Goal: Task Accomplishment & Management: Manage account settings

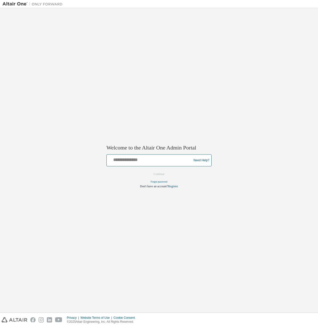
click at [159, 161] on input "text" at bounding box center [150, 159] width 82 height 7
type input "**********"
click at [160, 175] on button "Continue" at bounding box center [159, 175] width 22 height 8
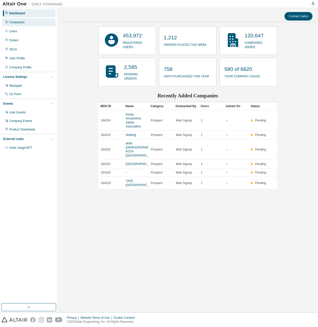
click at [28, 24] on div "Companies" at bounding box center [28, 22] width 53 height 8
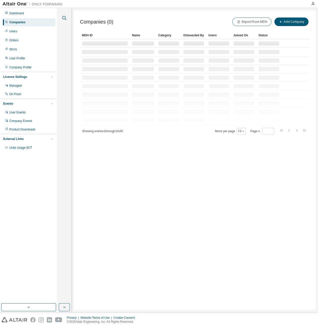
click at [64, 18] on icon "button" at bounding box center [64, 18] width 6 height 6
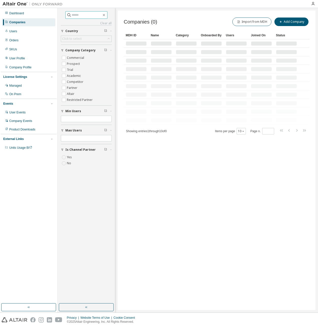
click at [72, 13] on input "text" at bounding box center [87, 15] width 30 height 5
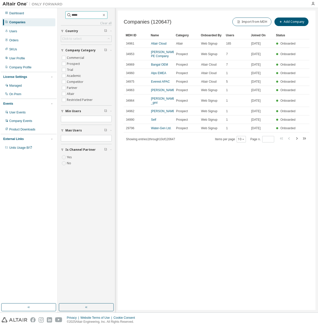
type input "*****"
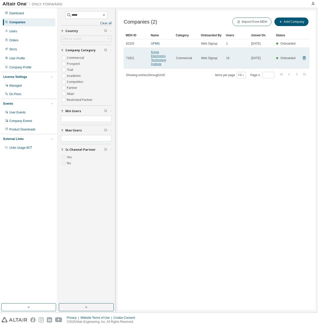
click at [159, 55] on link "Korea Electronics Technology Institute" at bounding box center [158, 58] width 15 height 16
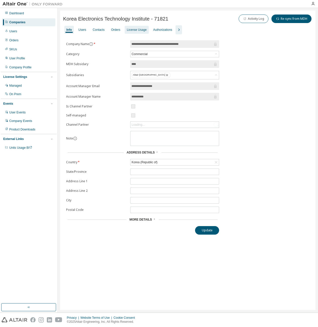
click at [132, 29] on div "License Usage" at bounding box center [137, 30] width 20 height 4
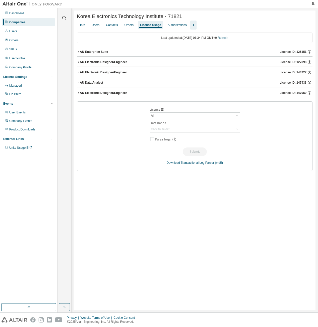
click at [109, 64] on div "AU Electronic Designer/Engineer" at bounding box center [103, 62] width 47 height 4
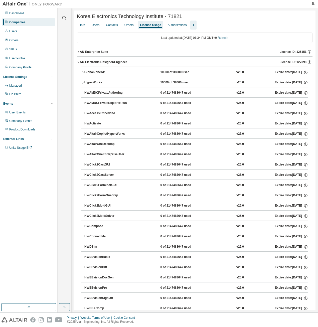
click at [194, 26] on button "button" at bounding box center [193, 25] width 7 height 9
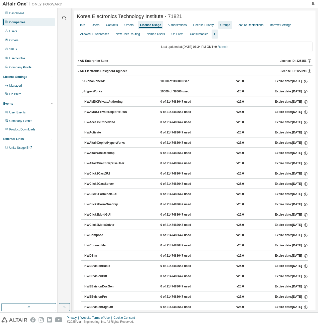
click at [222, 25] on div "Groups" at bounding box center [225, 25] width 10 height 4
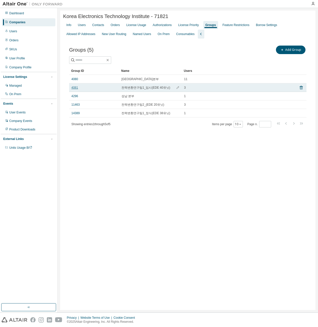
click at [73, 89] on link "4081" at bounding box center [74, 88] width 7 height 4
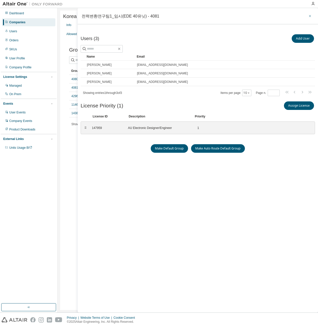
click at [309, 16] on icon "button" at bounding box center [310, 16] width 4 height 4
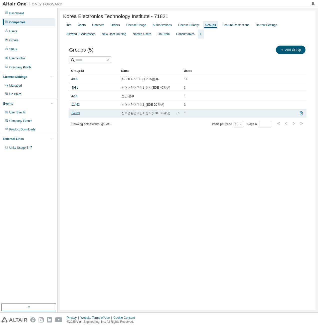
click at [76, 115] on link "14389" at bounding box center [75, 113] width 8 height 4
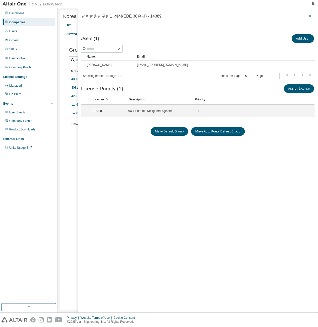
click at [309, 17] on icon "button" at bounding box center [310, 16] width 4 height 4
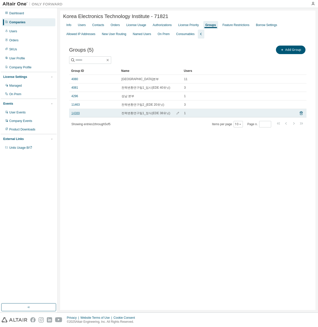
click at [78, 115] on link "14389" at bounding box center [75, 113] width 8 height 4
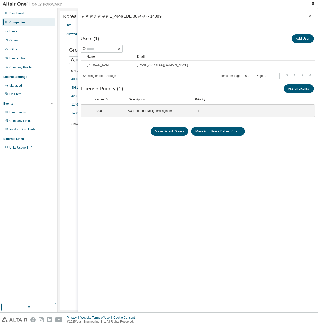
click at [311, 15] on icon "button" at bounding box center [310, 16] width 4 height 4
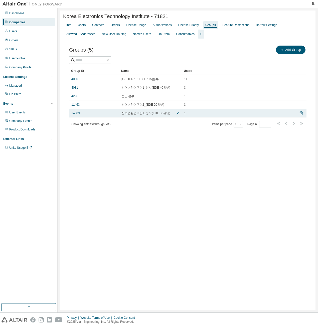
click at [178, 113] on icon "button" at bounding box center [177, 113] width 3 height 3
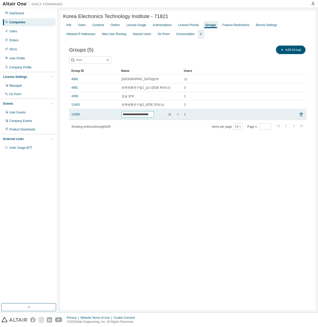
click at [153, 115] on input "**********" at bounding box center [138, 114] width 30 height 4
drag, startPoint x: 158, startPoint y: 115, endPoint x: 161, endPoint y: 115, distance: 3.8
click at [153, 115] on input "**********" at bounding box center [138, 114] width 30 height 4
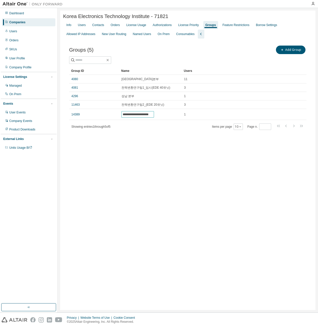
type input "**********"
click at [159, 135] on div "**********" at bounding box center [188, 91] width 250 height 105
click at [292, 52] on button "Add Group" at bounding box center [291, 50] width 30 height 9
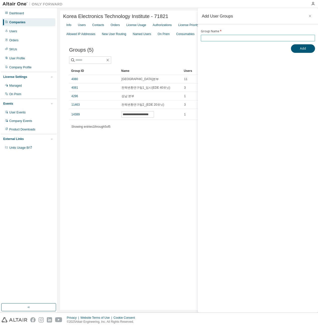
click at [228, 38] on input "text" at bounding box center [258, 38] width 112 height 4
type input "*"
type input "**********"
click at [301, 50] on button "Add" at bounding box center [303, 48] width 24 height 9
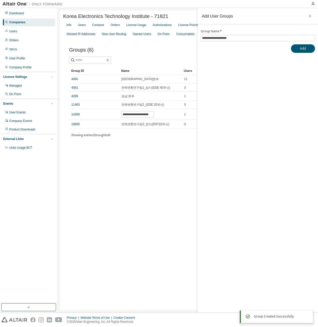
click at [309, 16] on icon "button" at bounding box center [310, 16] width 4 height 4
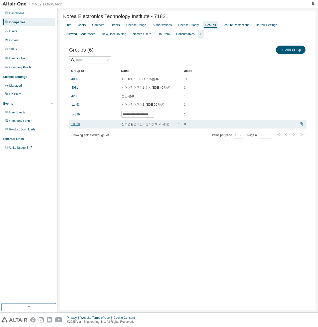
click at [73, 125] on link "18890" at bounding box center [75, 124] width 8 height 4
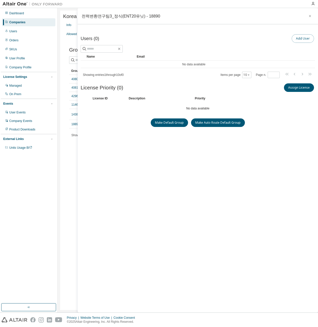
click at [295, 37] on button "Add User" at bounding box center [303, 38] width 22 height 9
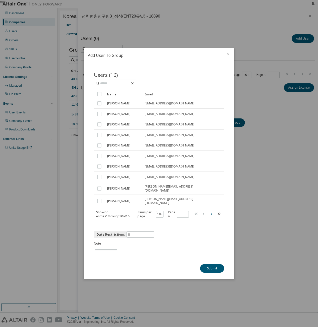
click at [211, 213] on icon "button" at bounding box center [211, 214] width 6 height 6
type input "*"
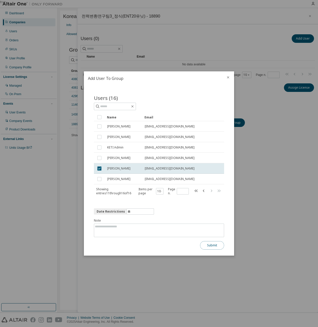
click at [206, 245] on button "Submit" at bounding box center [212, 245] width 24 height 9
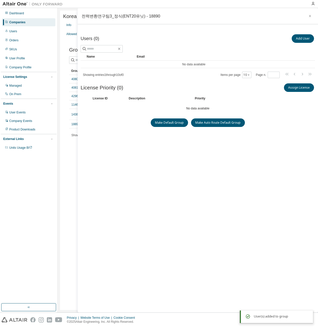
click at [187, 189] on div "Users (0) Add User Clear Load Save Save As Field Operator Value Select filter S…" at bounding box center [198, 164] width 235 height 262
click at [310, 16] on icon "button" at bounding box center [310, 16] width 4 height 4
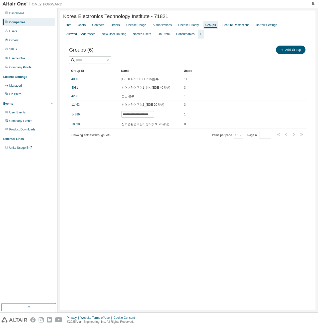
click at [170, 170] on div "**********" at bounding box center [188, 161] width 256 height 300
click at [206, 25] on div "Groups" at bounding box center [210, 25] width 11 height 4
click at [182, 25] on div "License Priority" at bounding box center [188, 25] width 21 height 4
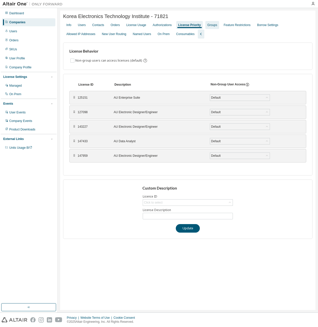
click at [210, 26] on div "Groups" at bounding box center [212, 25] width 10 height 4
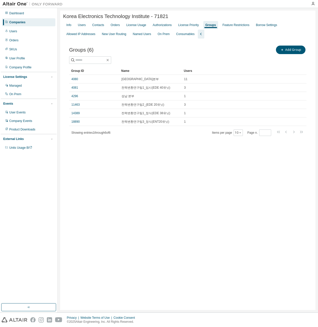
click at [165, 194] on div "Korea Electronics Technology Institute - 71821 Clear Load Save Save As Field Op…" at bounding box center [188, 161] width 256 height 300
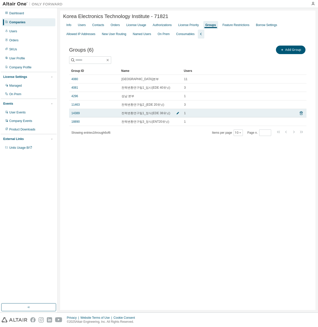
click at [176, 114] on icon "button" at bounding box center [177, 113] width 3 height 3
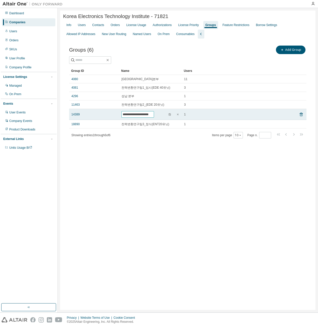
drag, startPoint x: 158, startPoint y: 114, endPoint x: 161, endPoint y: 114, distance: 3.0
click at [153, 114] on input "**********" at bounding box center [138, 114] width 30 height 4
type input "**********"
click at [170, 117] on span "button" at bounding box center [170, 114] width 4 height 4
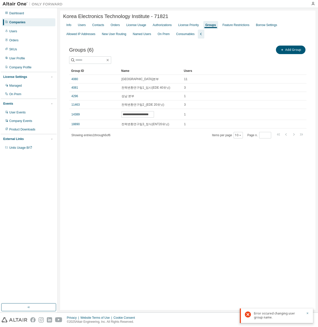
click at [164, 171] on div "**********" at bounding box center [188, 161] width 256 height 300
click at [185, 25] on div "License Priority" at bounding box center [188, 25] width 21 height 4
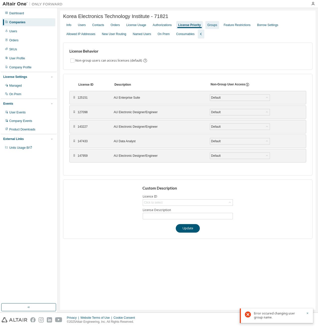
click at [207, 25] on div "Groups" at bounding box center [212, 25] width 10 height 4
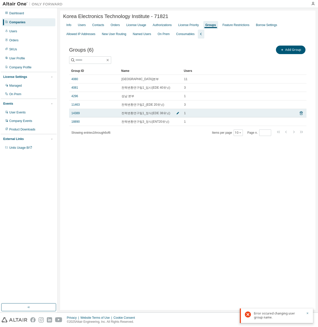
click at [176, 114] on icon "button" at bounding box center [177, 113] width 3 height 3
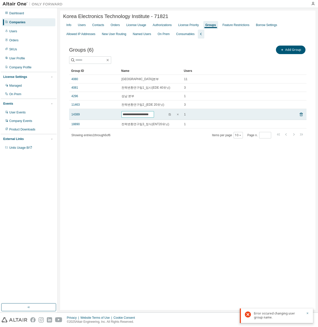
scroll to position [0, 3]
click at [163, 116] on input "**********" at bounding box center [144, 114] width 42 height 4
drag, startPoint x: 155, startPoint y: 115, endPoint x: 158, endPoint y: 116, distance: 2.5
click at [158, 116] on input "**********" at bounding box center [144, 114] width 42 height 4
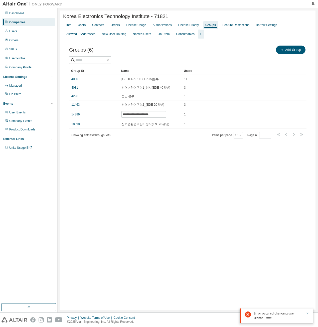
scroll to position [0, 0]
click at [178, 167] on div "**********" at bounding box center [188, 161] width 256 height 300
click at [171, 176] on div "**********" at bounding box center [188, 161] width 256 height 300
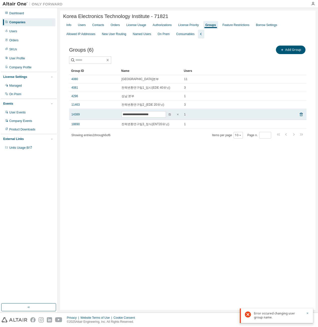
click at [74, 117] on td "14389" at bounding box center [94, 114] width 50 height 11
click at [75, 115] on link "14389" at bounding box center [75, 114] width 8 height 4
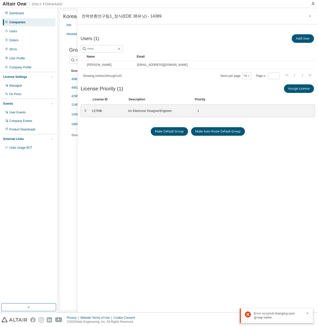
click at [169, 203] on div "Users (1) Add User Clear Load Save Save As Field Operator Value Select filter S…" at bounding box center [198, 164] width 235 height 262
click at [311, 15] on icon "button" at bounding box center [310, 16] width 4 height 4
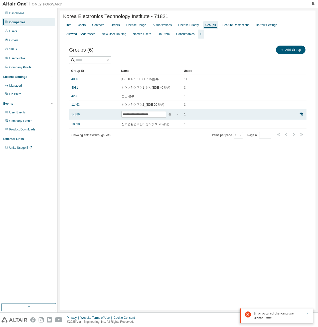
click at [75, 116] on link "14389" at bounding box center [75, 114] width 8 height 4
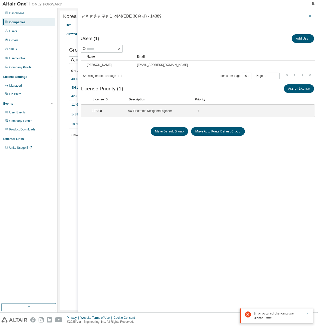
click at [309, 15] on icon "button" at bounding box center [310, 16] width 2 height 2
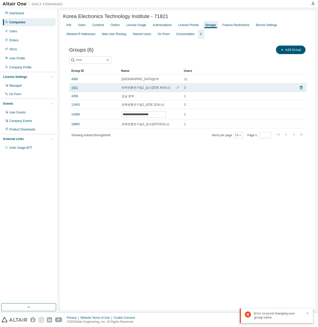
click at [74, 88] on link "4081" at bounding box center [74, 88] width 7 height 4
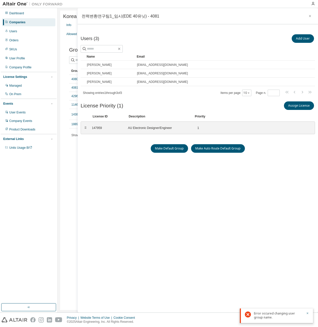
drag, startPoint x: 309, startPoint y: 16, endPoint x: 306, endPoint y: 16, distance: 3.3
click at [309, 16] on icon "button" at bounding box center [310, 16] width 4 height 4
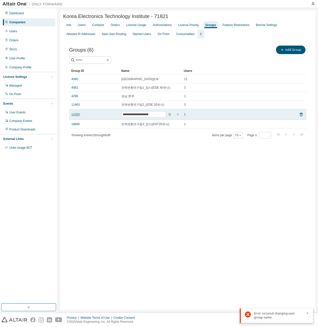
click at [76, 115] on link "14389" at bounding box center [75, 114] width 8 height 4
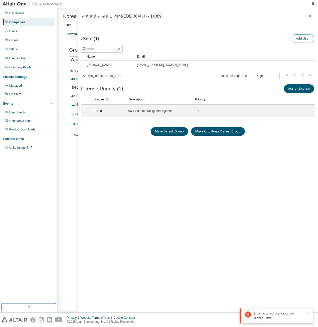
click at [298, 40] on button "Add User" at bounding box center [303, 38] width 22 height 9
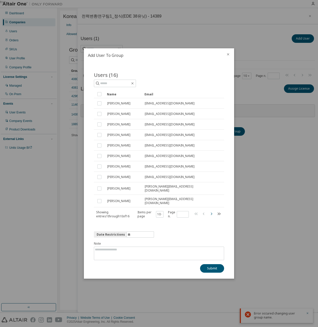
click at [212, 213] on icon "button" at bounding box center [211, 214] width 6 height 6
type input "*"
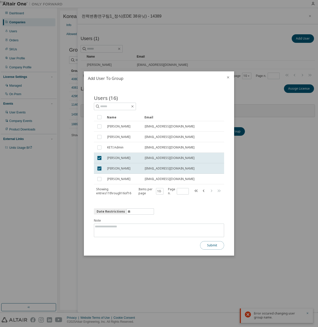
click at [214, 245] on button "Submit" at bounding box center [212, 245] width 24 height 9
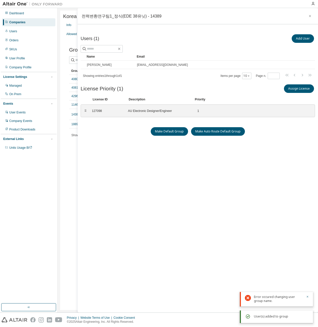
click at [306, 296] on div at bounding box center [306, 299] width 6 height 8
click at [308, 296] on icon "button" at bounding box center [307, 296] width 3 height 3
click at [171, 225] on div "Users (1) Add User Clear Load Save Save As Field Operator Value Select filter S…" at bounding box center [198, 164] width 235 height 262
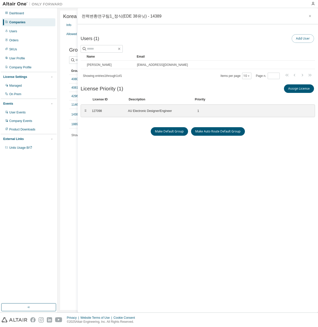
click at [297, 38] on button "Add User" at bounding box center [303, 38] width 22 height 9
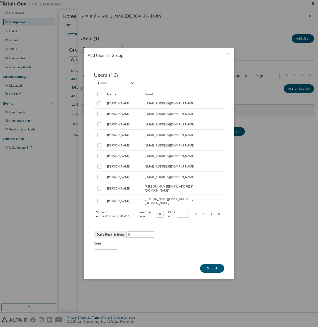
click at [212, 213] on icon "button" at bounding box center [211, 214] width 6 height 6
type input "*"
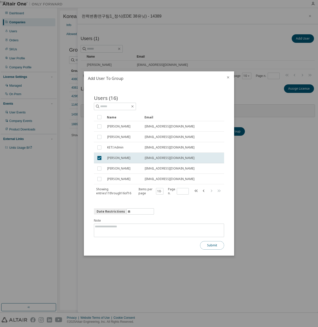
click at [215, 247] on button "Submit" at bounding box center [212, 245] width 24 height 9
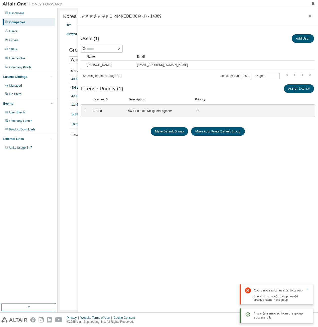
click at [155, 197] on div "Users (1) Add User Clear Load Save Save As Field Operator Value Select filter S…" at bounding box center [198, 164] width 235 height 262
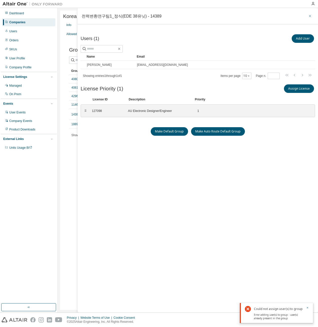
click at [311, 14] on icon "button" at bounding box center [310, 16] width 4 height 4
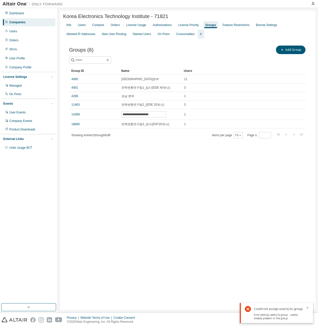
click at [164, 178] on div "**********" at bounding box center [188, 161] width 256 height 300
click at [189, 24] on div "License Priority" at bounding box center [188, 25] width 21 height 4
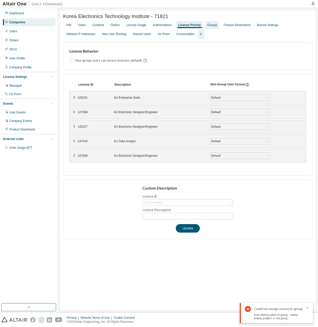
click at [208, 25] on div "Groups" at bounding box center [212, 25] width 10 height 4
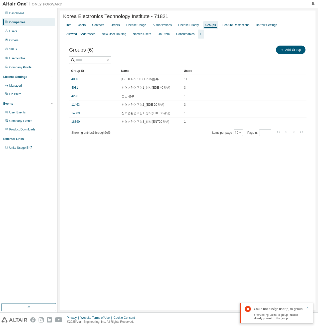
click at [307, 308] on icon "button" at bounding box center [307, 307] width 3 height 3
click at [153, 243] on div "Korea Electronics Technology Institute - 71821 Clear Load Save Save As Field Op…" at bounding box center [188, 161] width 256 height 300
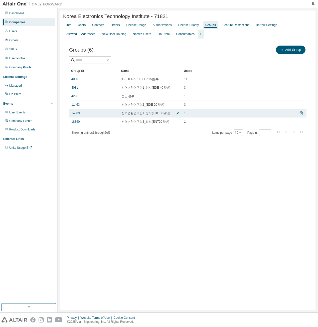
click at [178, 113] on icon "button" at bounding box center [177, 113] width 3 height 3
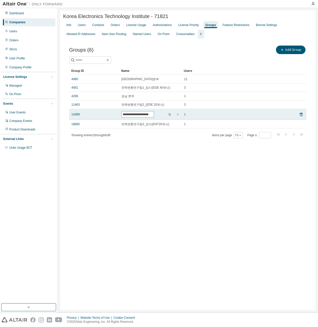
drag, startPoint x: 158, startPoint y: 114, endPoint x: 161, endPoint y: 115, distance: 2.8
click at [153, 115] on input "**********" at bounding box center [138, 114] width 30 height 4
type input "**********"
click at [170, 115] on icon "button" at bounding box center [170, 114] width 2 height 2
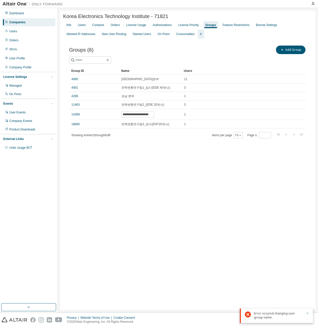
click at [308, 314] on icon "button" at bounding box center [307, 313] width 3 height 3
click at [219, 247] on div "**********" at bounding box center [188, 161] width 256 height 300
click at [172, 163] on div "**********" at bounding box center [188, 161] width 256 height 300
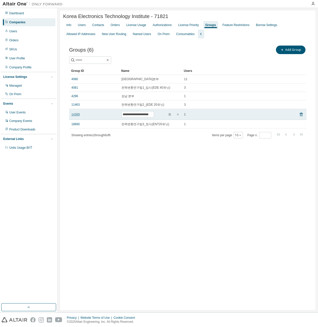
click at [76, 115] on link "14389" at bounding box center [75, 114] width 8 height 4
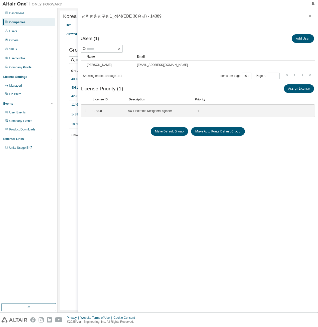
click at [70, 156] on div "**********" at bounding box center [188, 161] width 256 height 300
click at [310, 16] on icon "button" at bounding box center [310, 16] width 2 height 2
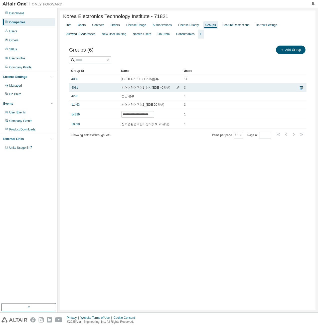
click at [74, 88] on link "4081" at bounding box center [74, 88] width 7 height 4
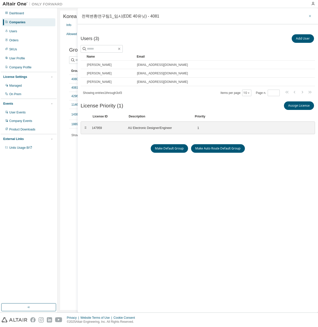
click at [310, 15] on icon "button" at bounding box center [310, 16] width 4 height 4
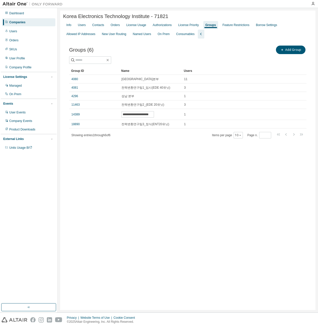
click at [109, 176] on div "**********" at bounding box center [188, 161] width 256 height 300
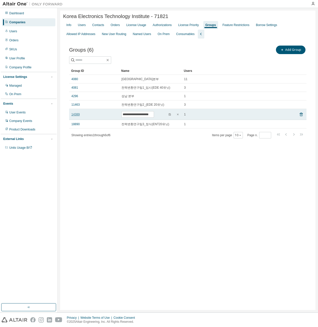
click at [75, 117] on link "14389" at bounding box center [75, 114] width 8 height 4
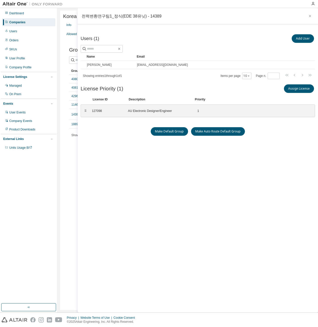
click at [158, 256] on div "Users (1) Add User Clear Load Save Save As Field Operator Value Select filter S…" at bounding box center [198, 164] width 235 height 262
click at [303, 37] on button "Add User" at bounding box center [303, 38] width 22 height 9
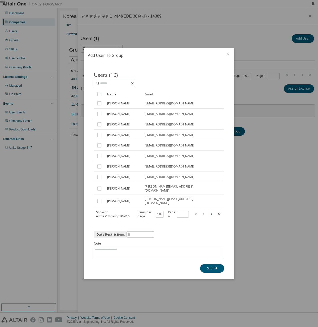
click at [211, 212] on icon "button" at bounding box center [211, 214] width 6 height 6
type input "*"
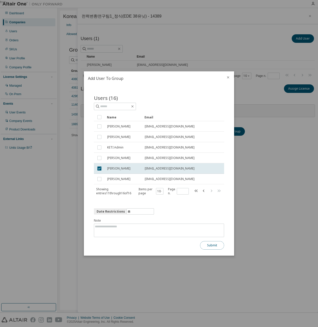
click at [212, 246] on button "Submit" at bounding box center [212, 245] width 24 height 9
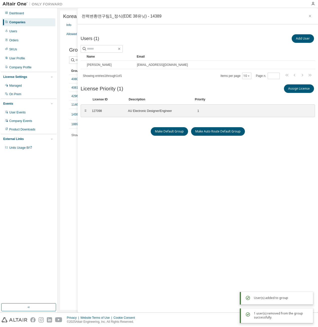
click at [189, 207] on div "Users (1) Add User Clear Load Save Save As Field Operator Value Select filter S…" at bounding box center [198, 164] width 235 height 262
click at [310, 17] on icon "button" at bounding box center [310, 16] width 4 height 4
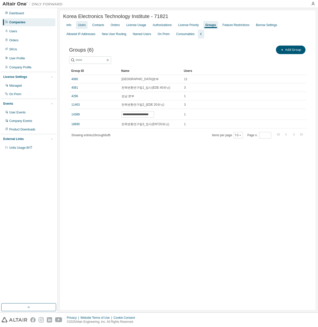
click at [82, 26] on div "Users" at bounding box center [82, 25] width 8 height 4
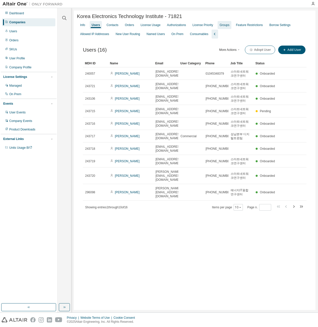
click at [220, 27] on div "Groups" at bounding box center [225, 25] width 10 height 4
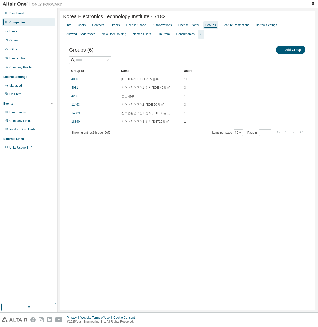
click at [146, 176] on div "Korea Electronics Technology Institute - 71821 Clear Load Save Save As Field Op…" at bounding box center [188, 161] width 256 height 300
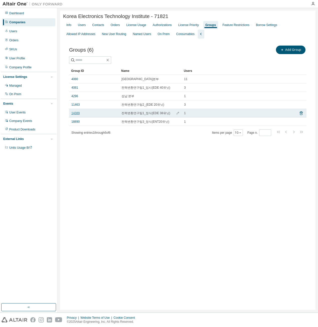
click at [73, 114] on link "14389" at bounding box center [75, 113] width 8 height 4
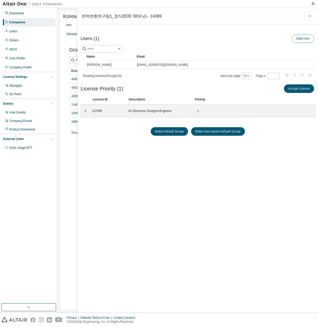
click at [305, 41] on button "Add User" at bounding box center [303, 38] width 22 height 9
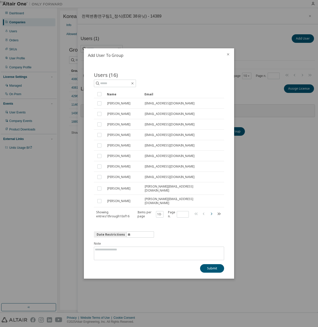
click at [210, 212] on icon "button" at bounding box center [211, 214] width 6 height 6
type input "*"
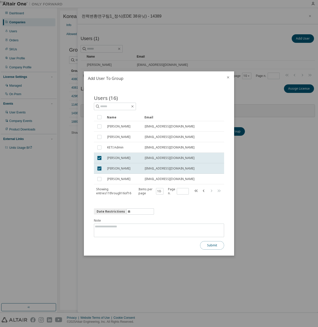
click at [214, 248] on button "Submit" at bounding box center [212, 245] width 24 height 9
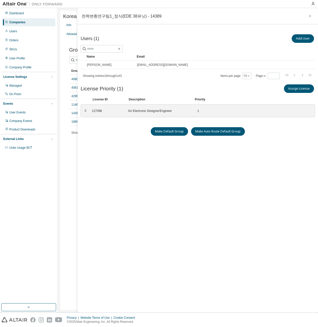
click at [209, 199] on div "Users (1) Add User Clear Load Save Save As Field Operator Value Select filter S…" at bounding box center [198, 164] width 235 height 262
click at [311, 17] on icon "button" at bounding box center [310, 16] width 4 height 4
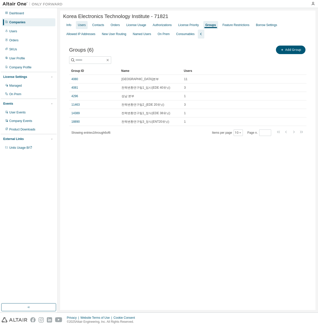
click at [79, 26] on div "Users" at bounding box center [82, 25] width 8 height 4
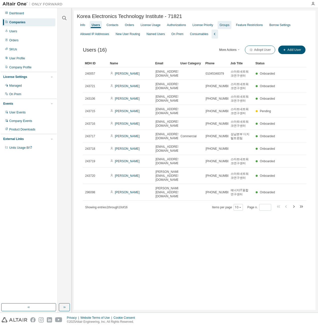
click at [225, 24] on div "Groups" at bounding box center [225, 25] width 10 height 4
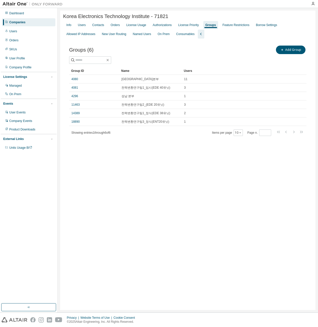
click at [168, 151] on div "Korea Electronics Technology Institute - 71821 Clear Load Save Save As Field Op…" at bounding box center [188, 161] width 256 height 300
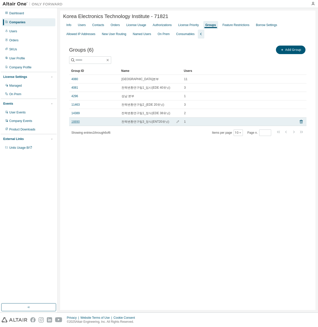
click at [75, 122] on link "18890" at bounding box center [75, 122] width 8 height 4
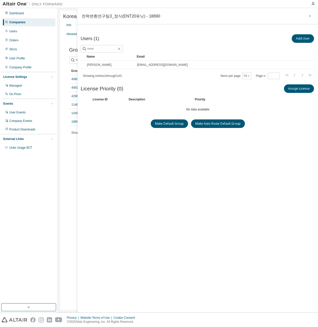
click at [310, 17] on icon "button" at bounding box center [310, 16] width 4 height 4
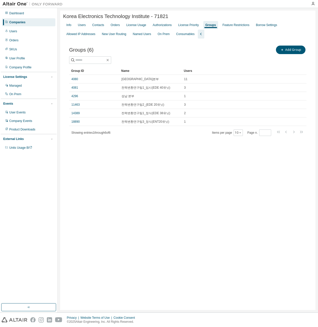
click at [162, 189] on div "Korea Electronics Technology Institute - 71821 Clear Load Save Save As Field Op…" at bounding box center [188, 161] width 256 height 300
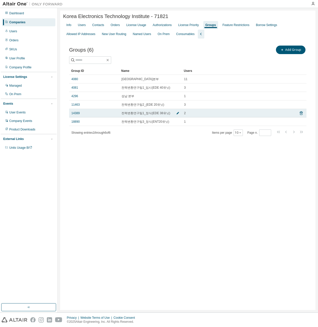
click at [177, 114] on icon "button" at bounding box center [178, 113] width 3 height 3
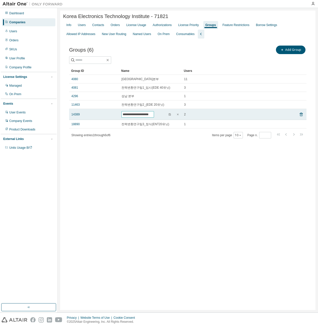
click at [153, 115] on input "**********" at bounding box center [138, 114] width 30 height 4
drag, startPoint x: 157, startPoint y: 115, endPoint x: 161, endPoint y: 117, distance: 3.4
click at [153, 117] on input "**********" at bounding box center [138, 114] width 30 height 4
type input "**********"
click at [169, 115] on icon "button" at bounding box center [170, 114] width 2 height 2
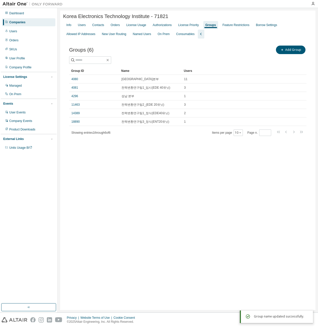
click at [166, 155] on div "Korea Electronics Technology Institute - 71821 Clear Load Save Save As Field Op…" at bounding box center [188, 161] width 256 height 300
drag, startPoint x: 213, startPoint y: 211, endPoint x: 206, endPoint y: 210, distance: 6.5
click at [213, 211] on div "Korea Electronics Technology Institute - 71821 Clear Load Save Save As Field Op…" at bounding box center [188, 161] width 256 height 300
